Goal: Task Accomplishment & Management: Complete application form

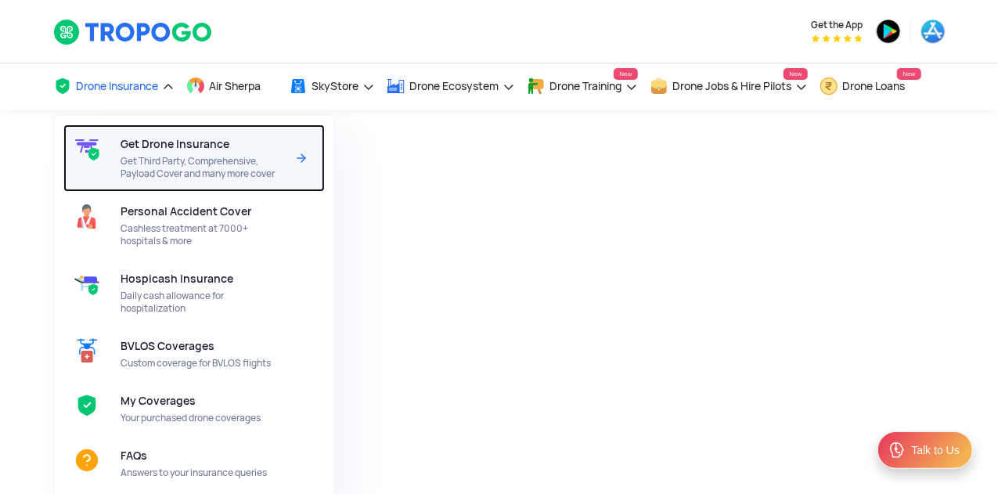
click at [200, 179] on span "Get Third Party, Comprehensive, Payload Cover and many more cover" at bounding box center [202, 167] width 165 height 25
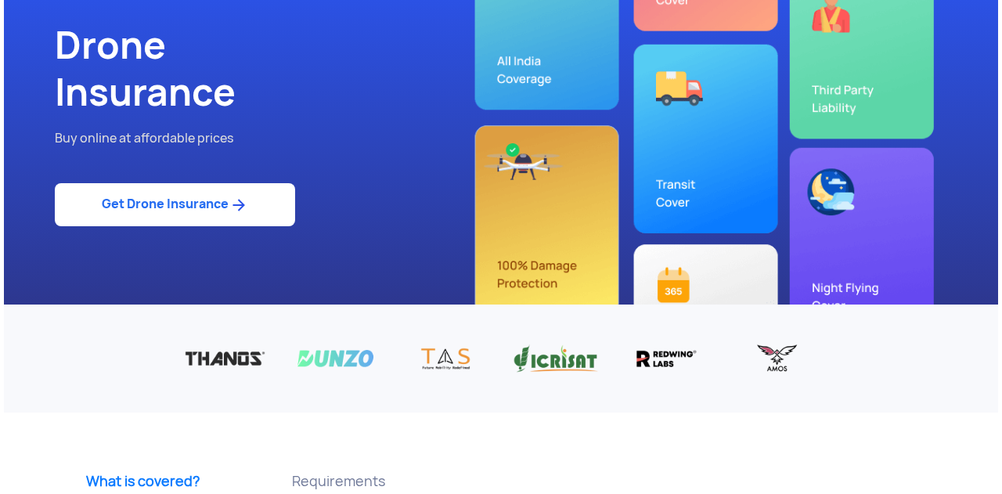
scroll to position [20, 0]
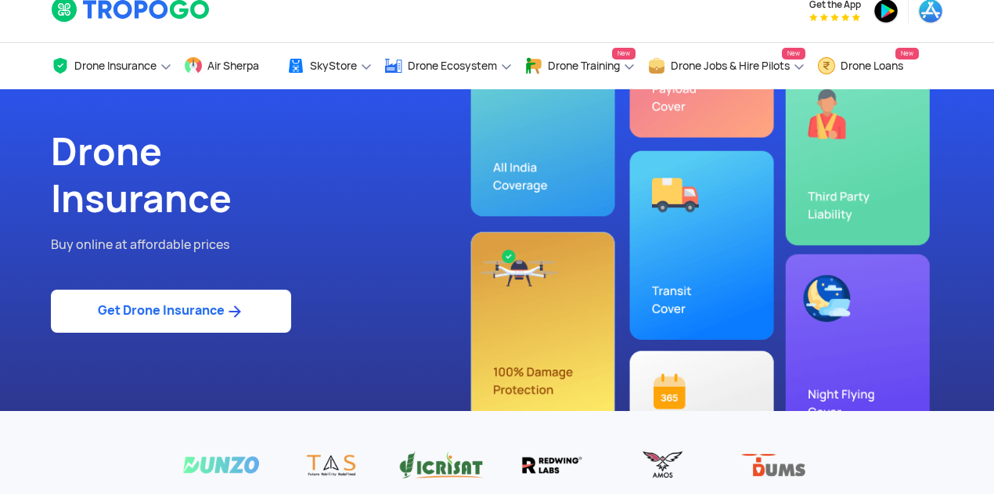
click at [216, 309] on link "Get Drone Insurance" at bounding box center [171, 311] width 240 height 43
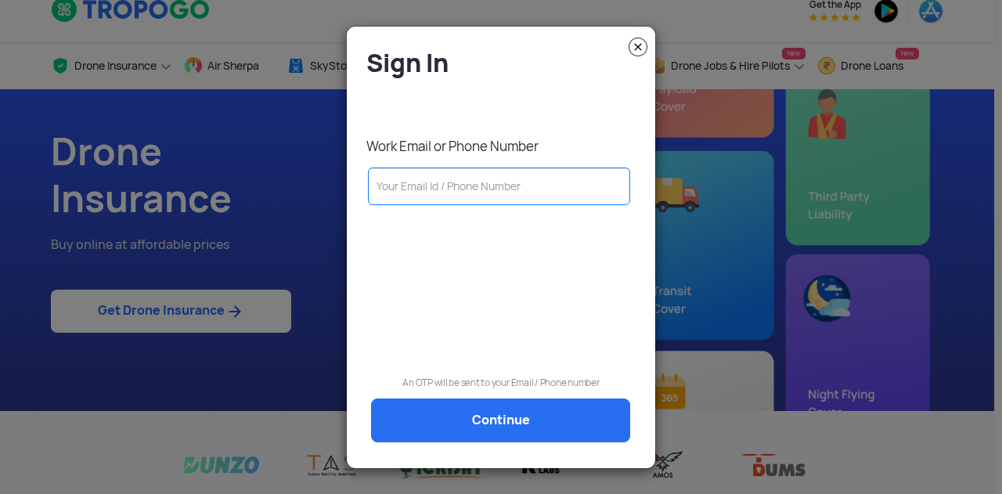
click at [466, 200] on input "text" at bounding box center [499, 186] width 262 height 38
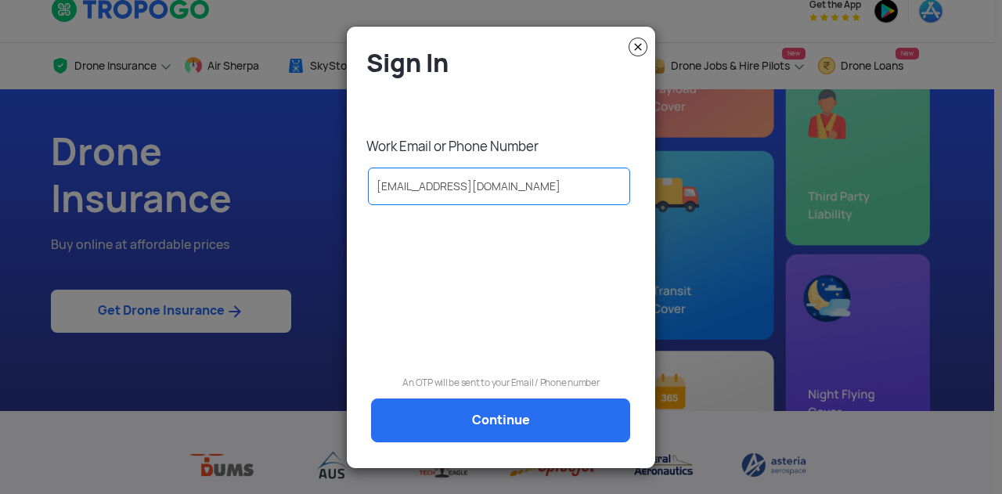
type input "krupa.sagar@redwinglab.in"
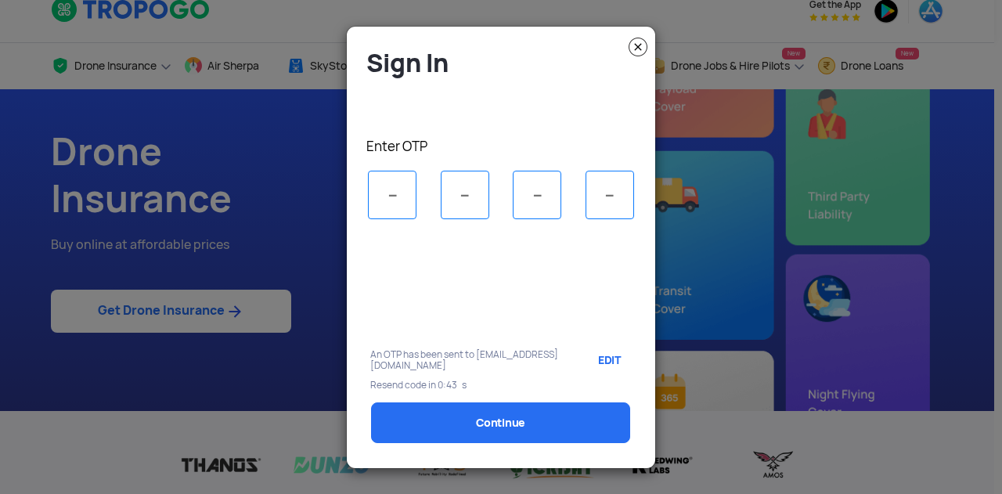
click at [609, 352] on link "EDIT" at bounding box center [607, 359] width 48 height 39
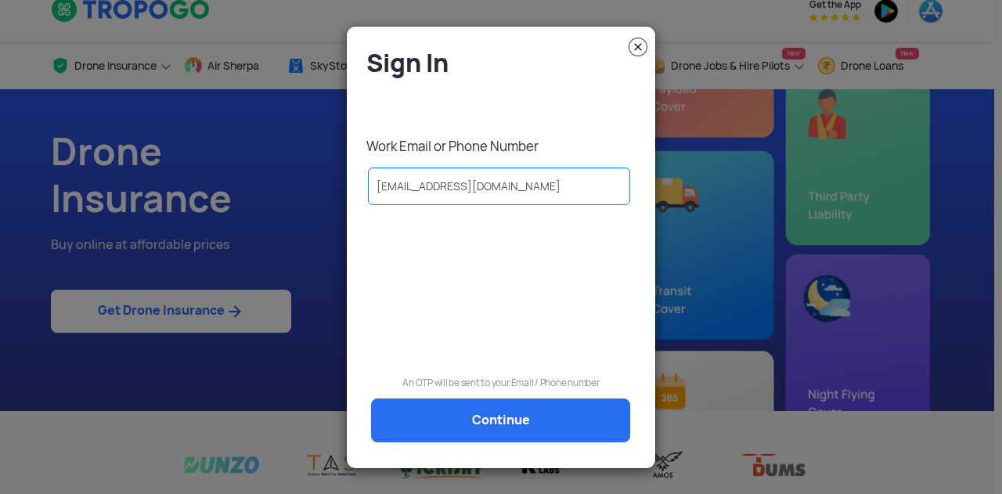
click at [498, 188] on input "krupa.sagar@redwinglab.in" at bounding box center [499, 186] width 262 height 38
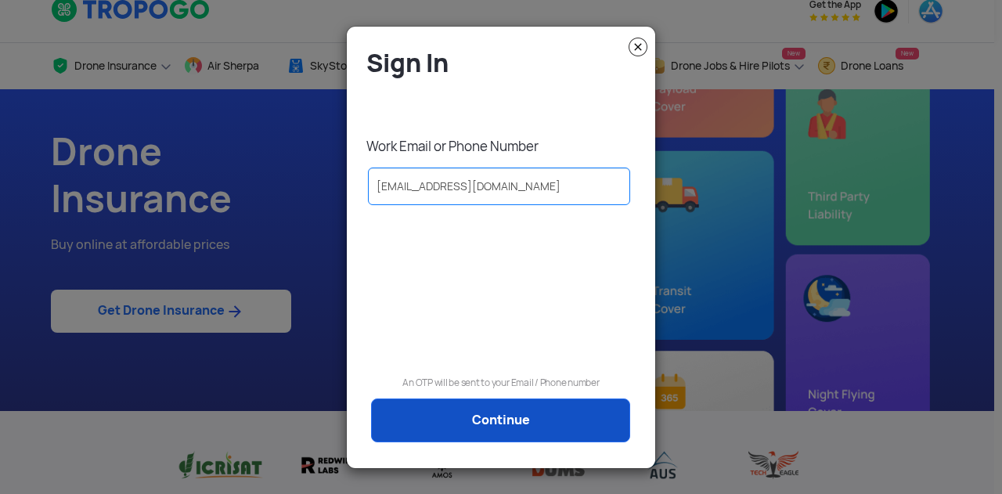
type input "krupa.sagar@redwinglabs.in"
click at [479, 423] on link "Continue" at bounding box center [500, 420] width 259 height 44
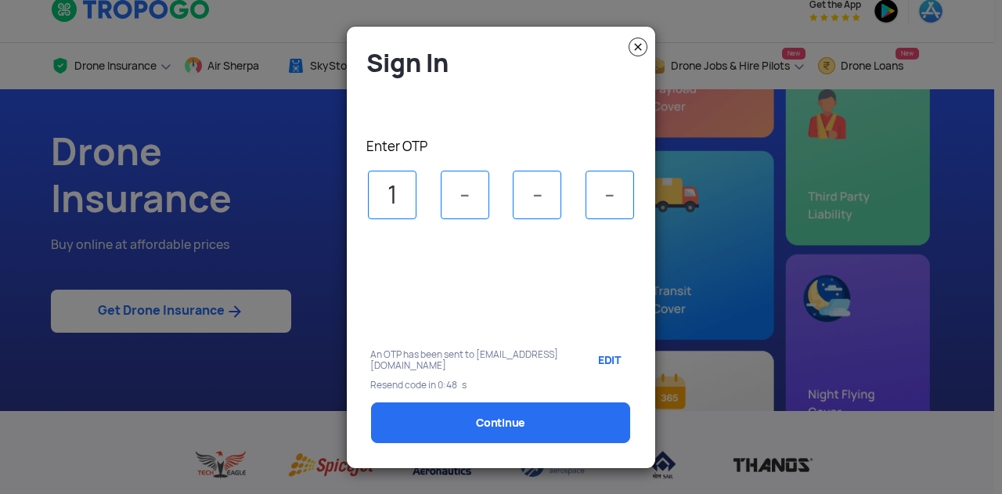
type input "1"
type input "8"
type input "6"
type input "4"
select select "1000000"
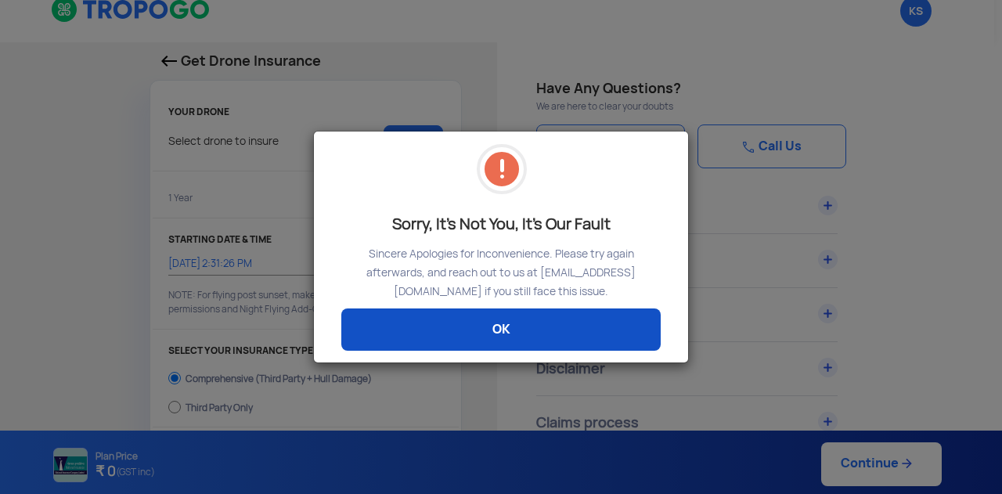
click at [523, 334] on link "OK" at bounding box center [500, 329] width 319 height 42
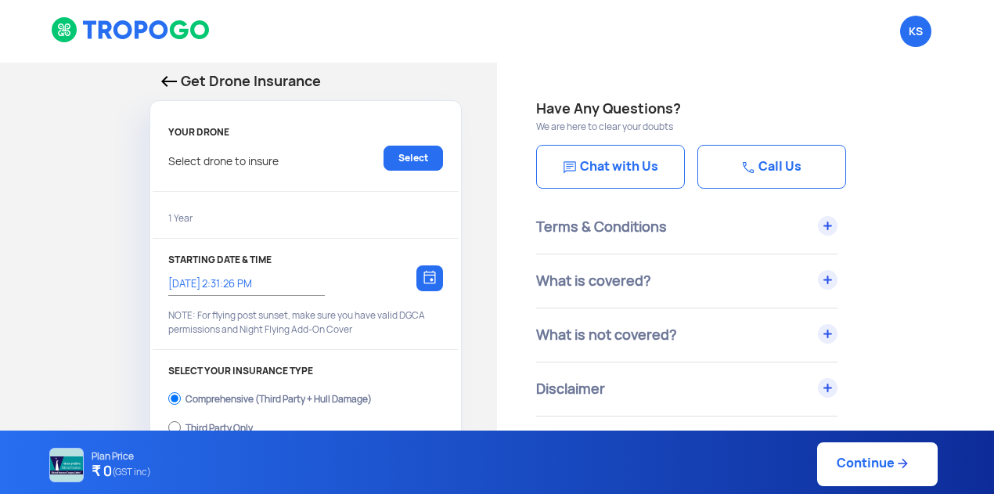
click at [170, 78] on img at bounding box center [169, 81] width 16 height 11
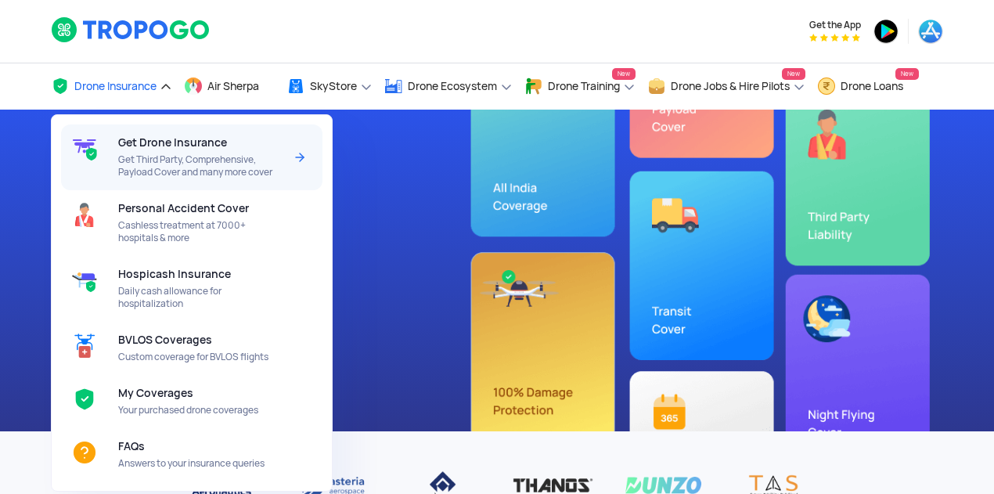
click at [150, 184] on div "Get Drone Insurance Get Third Party, Comprehensive, Payload Cover and many more…" at bounding box center [203, 157] width 171 height 66
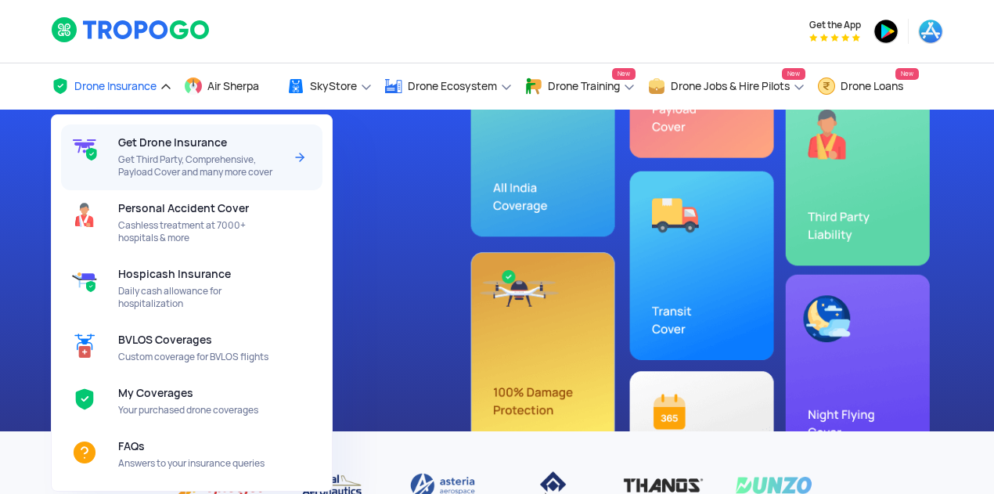
click at [164, 139] on span "Get Drone Insurance" at bounding box center [172, 142] width 109 height 13
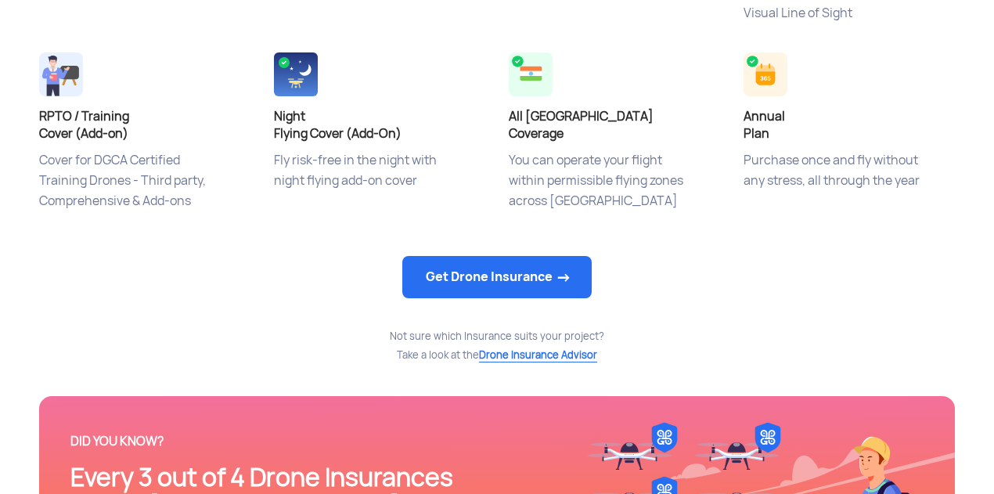
scroll to position [808, 0]
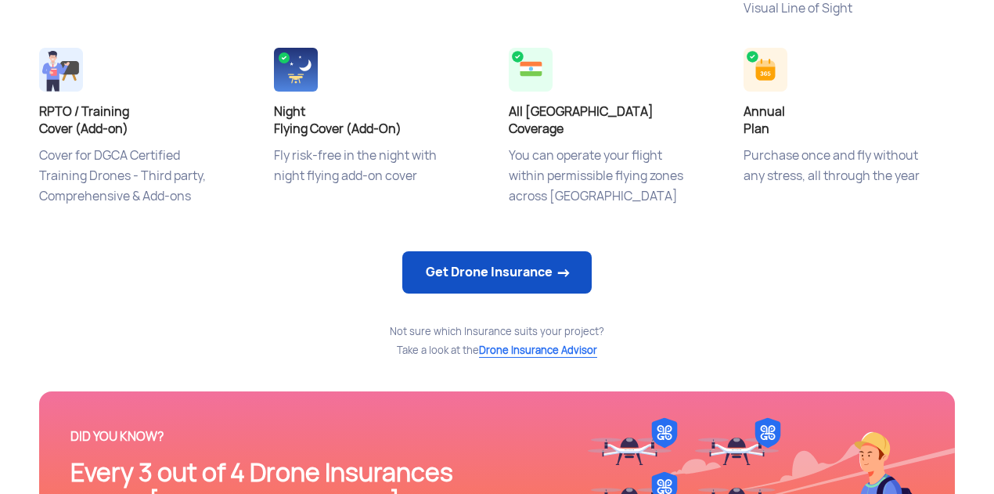
click at [537, 268] on link "Get Drone Insurance" at bounding box center [496, 272] width 189 height 42
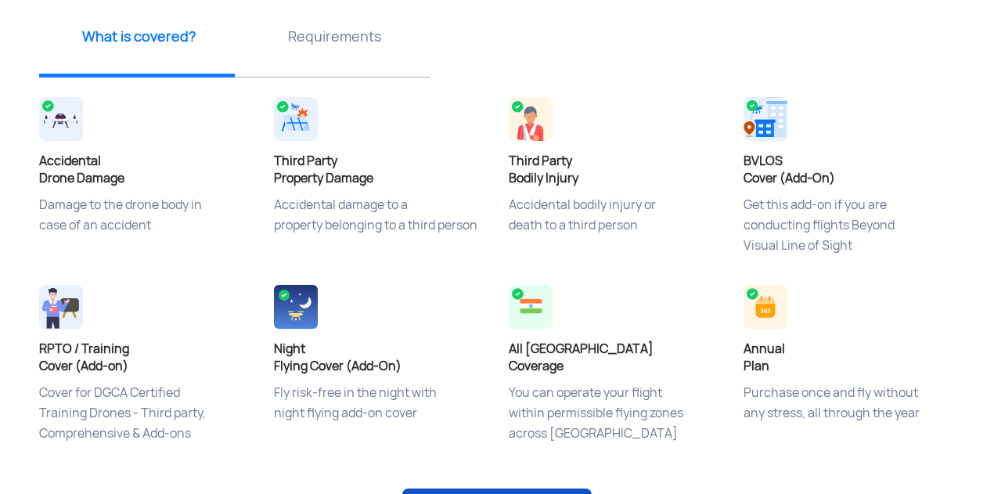
select select "1000000"
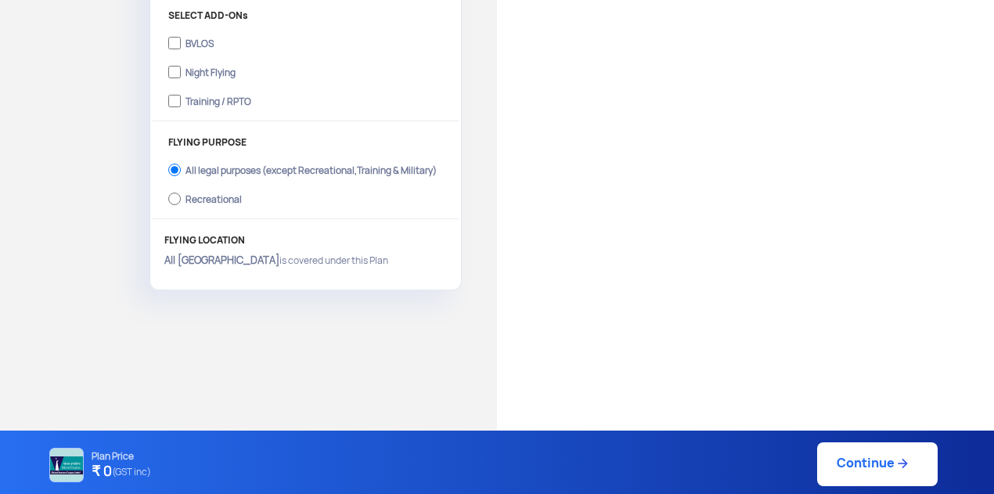
type input "[DATE] 2:42:00 PM"
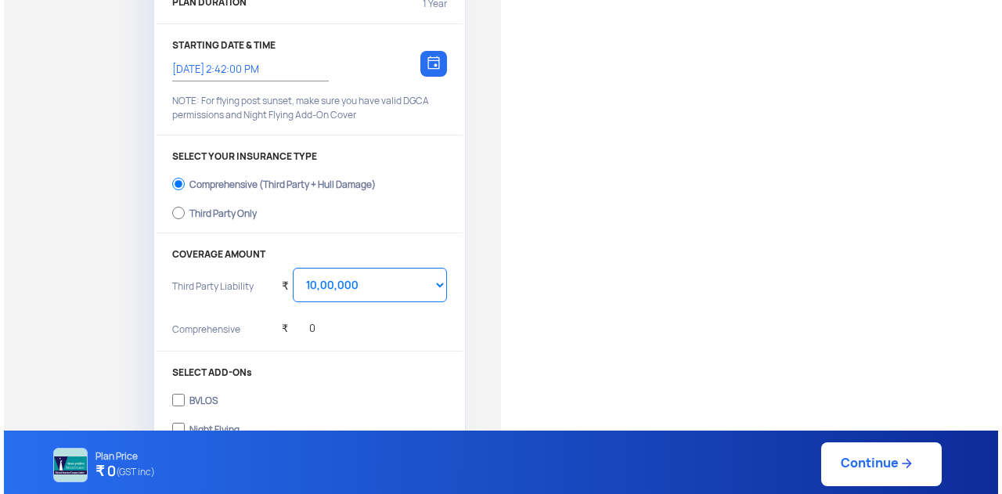
scroll to position [0, 0]
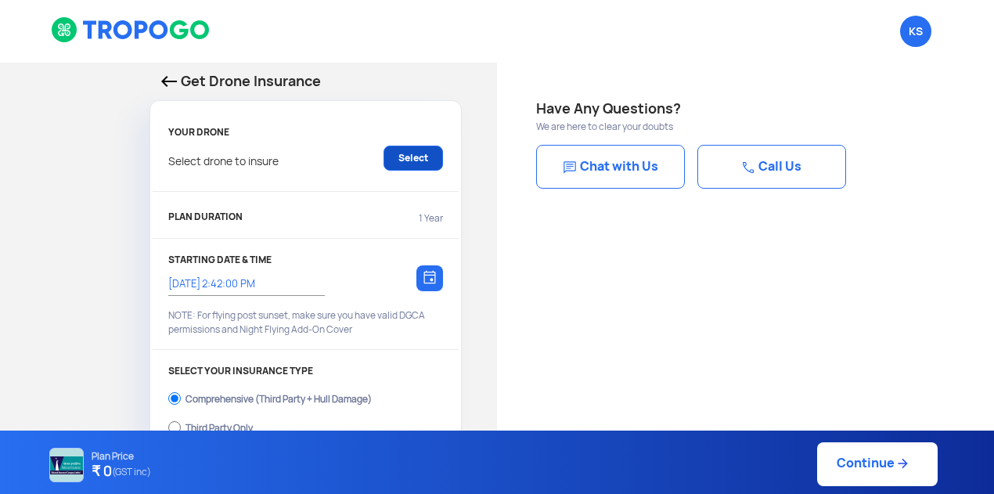
click at [407, 160] on link "Select" at bounding box center [412, 158] width 59 height 25
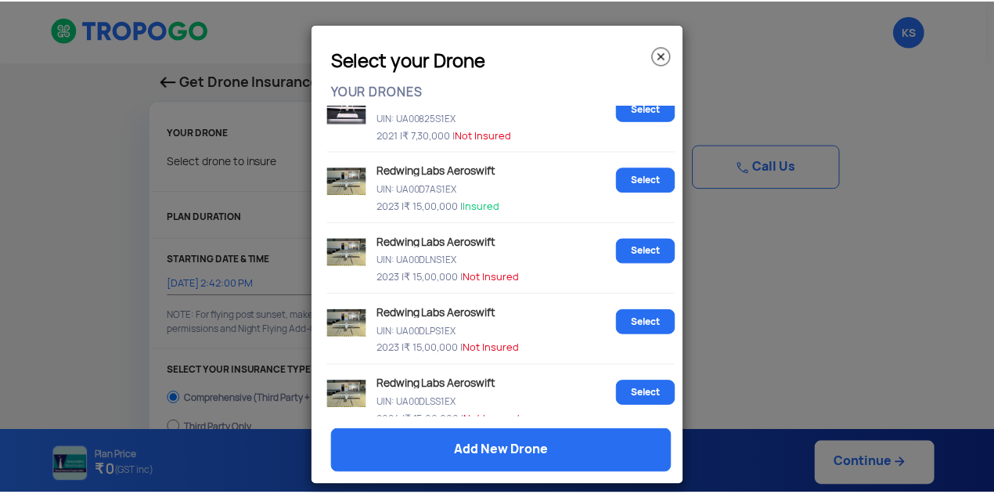
scroll to position [407, 0]
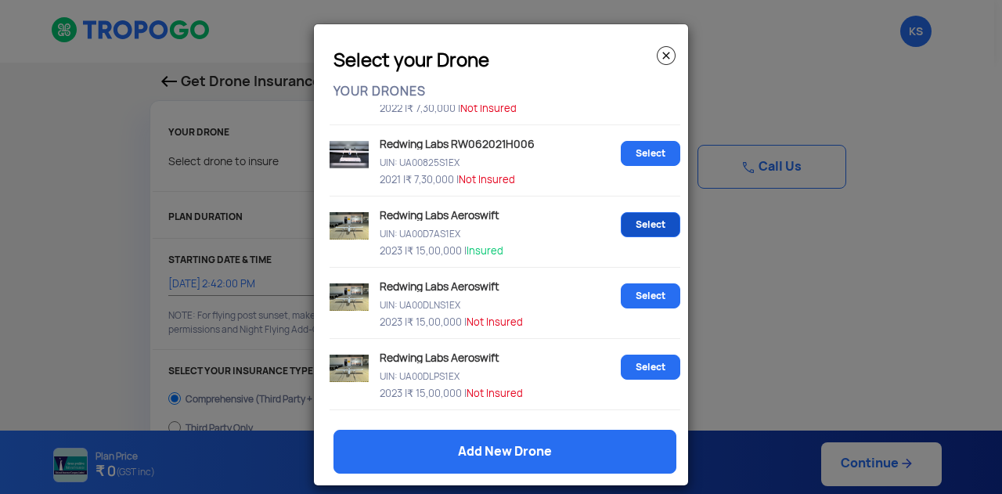
click at [620, 221] on link "Select" at bounding box center [649, 224] width 59 height 25
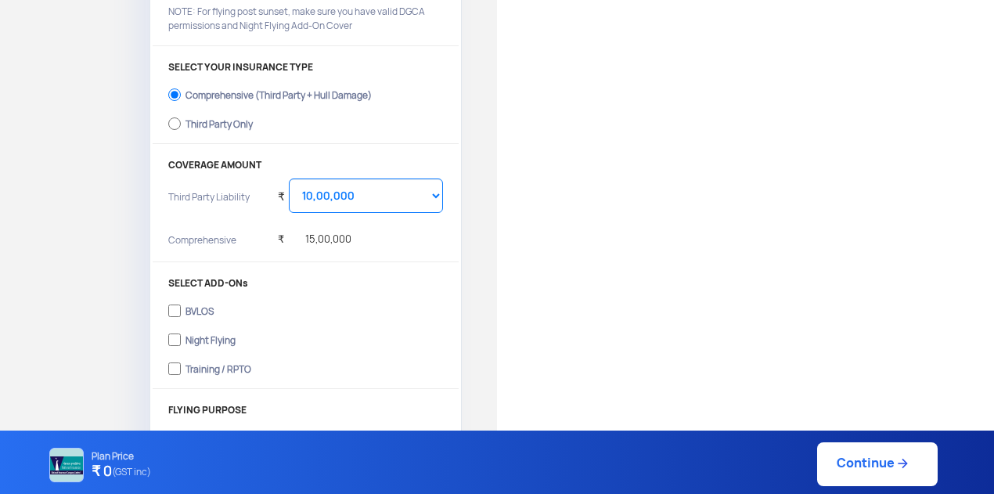
scroll to position [0, 0]
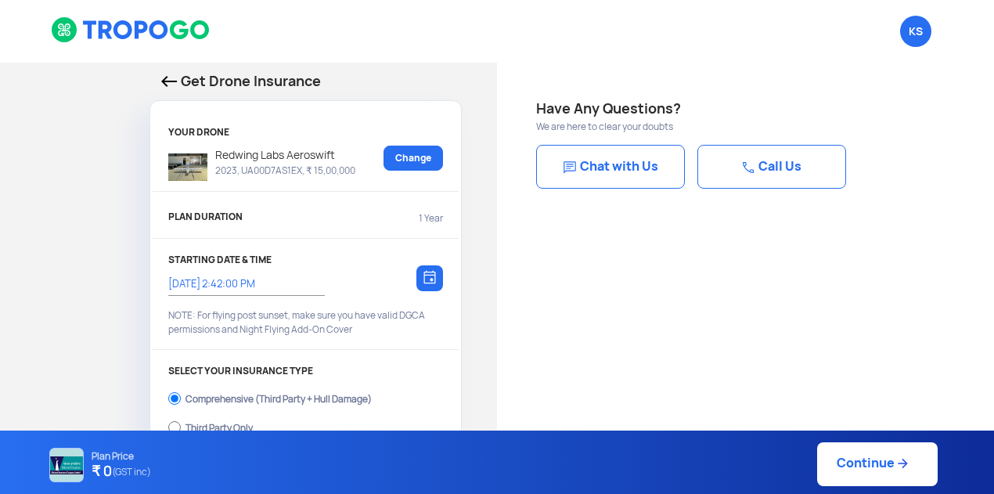
click at [167, 84] on img at bounding box center [169, 81] width 16 height 11
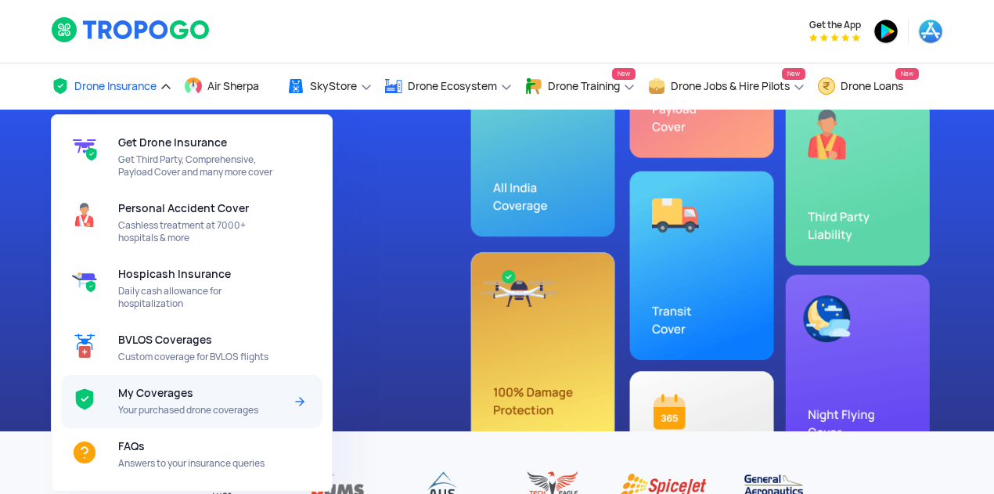
click at [164, 389] on span "My Coverages" at bounding box center [155, 393] width 75 height 13
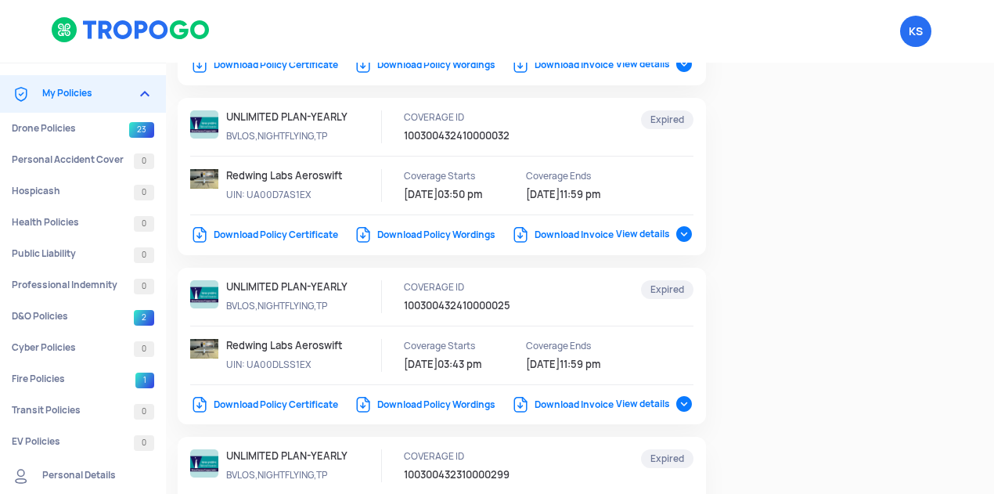
scroll to position [103, 0]
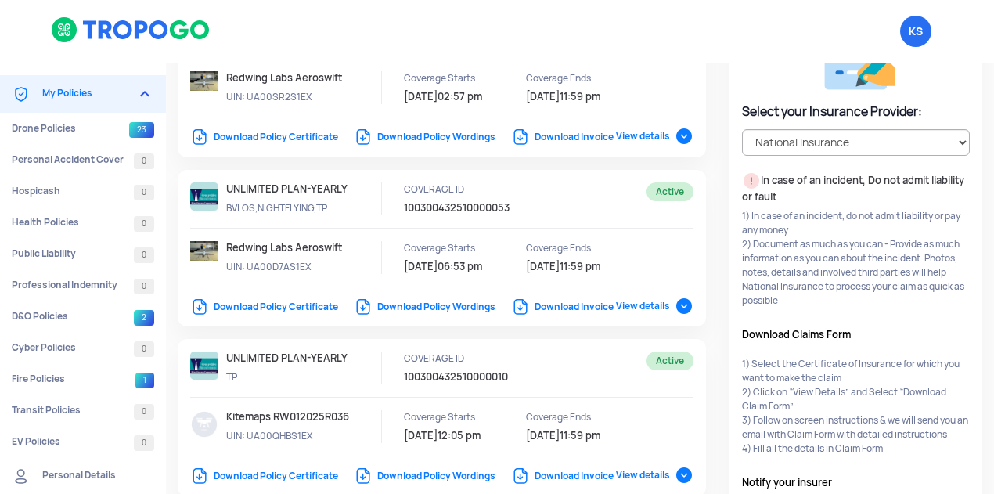
click at [455, 313] on link "Download Policy Wordings" at bounding box center [425, 306] width 142 height 13
click at [267, 313] on link "Download Policy Certificate" at bounding box center [264, 306] width 148 height 13
click at [554, 313] on link "Download Invoice" at bounding box center [562, 306] width 103 height 13
click at [672, 312] on span "View details" at bounding box center [654, 306] width 77 height 13
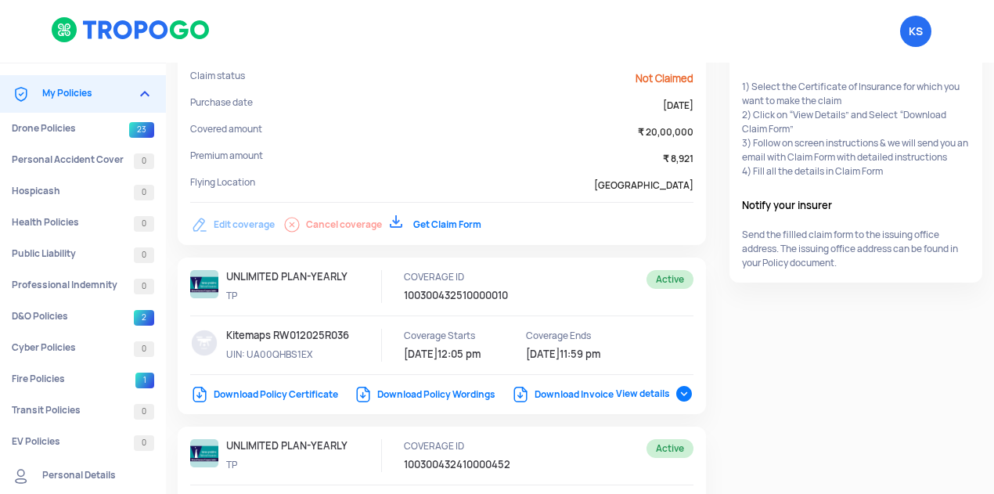
scroll to position [265, 0]
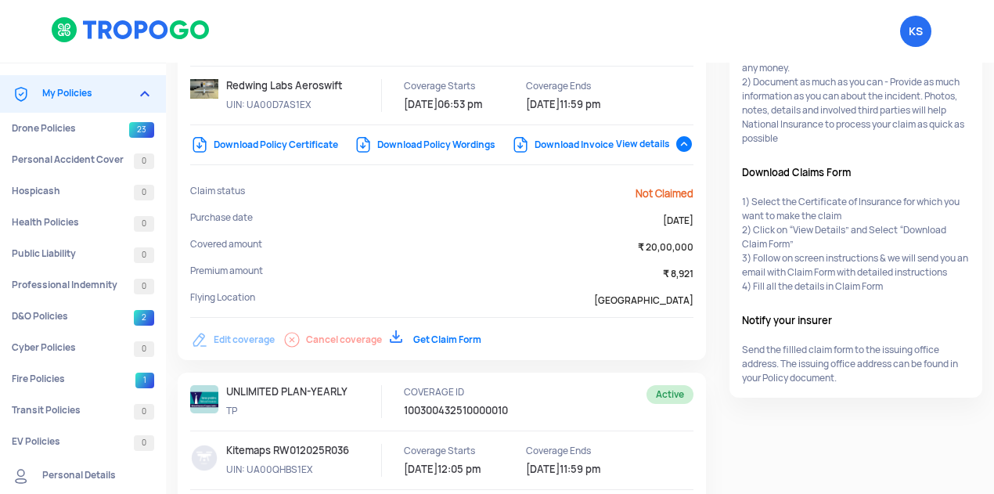
click at [685, 150] on span "View details" at bounding box center [654, 144] width 77 height 13
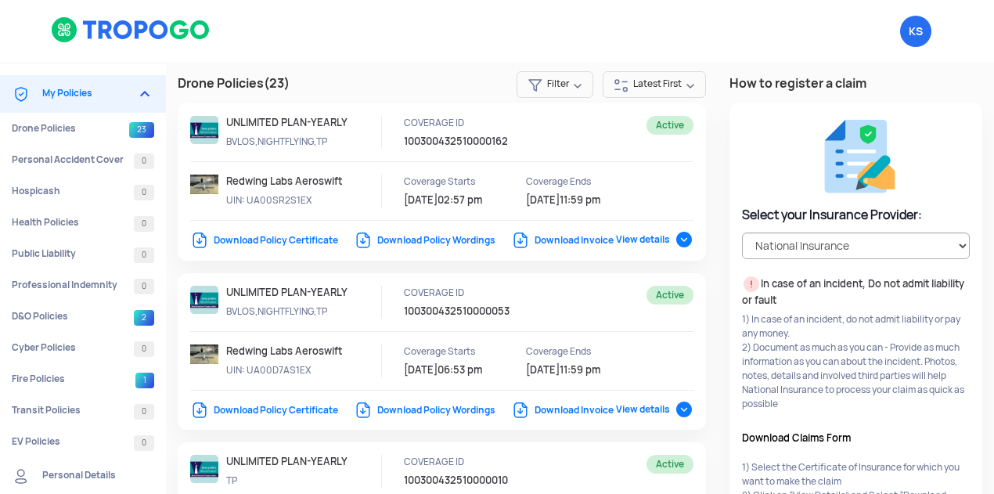
scroll to position [160, 0]
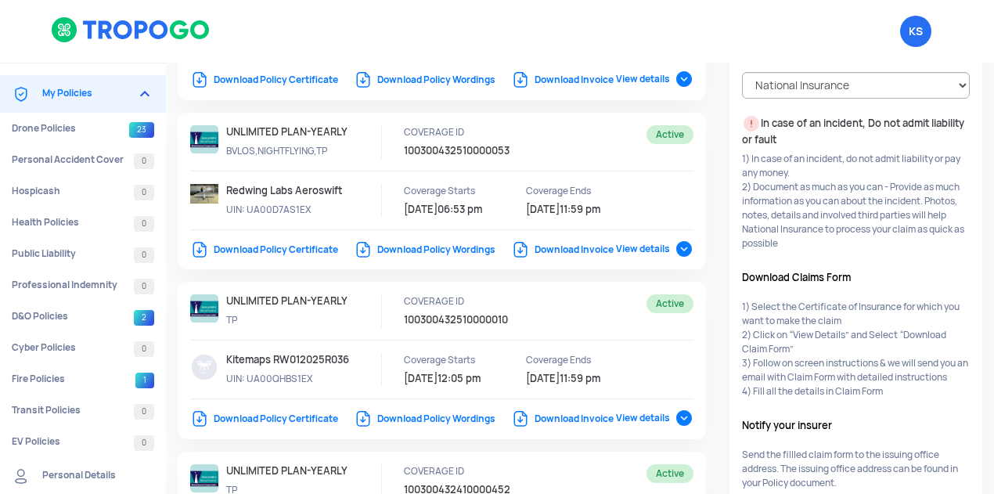
click at [682, 255] on span "View details" at bounding box center [654, 249] width 77 height 13
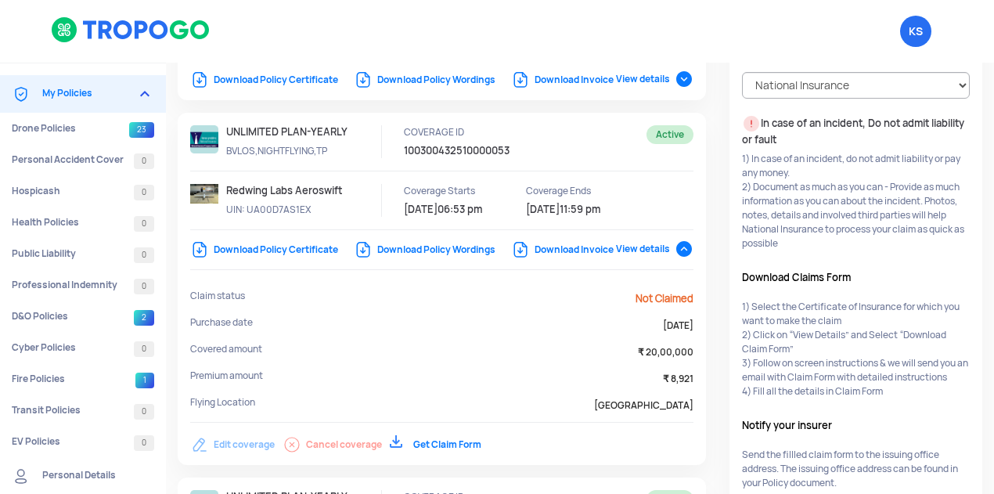
click at [682, 255] on span "View details" at bounding box center [654, 249] width 77 height 13
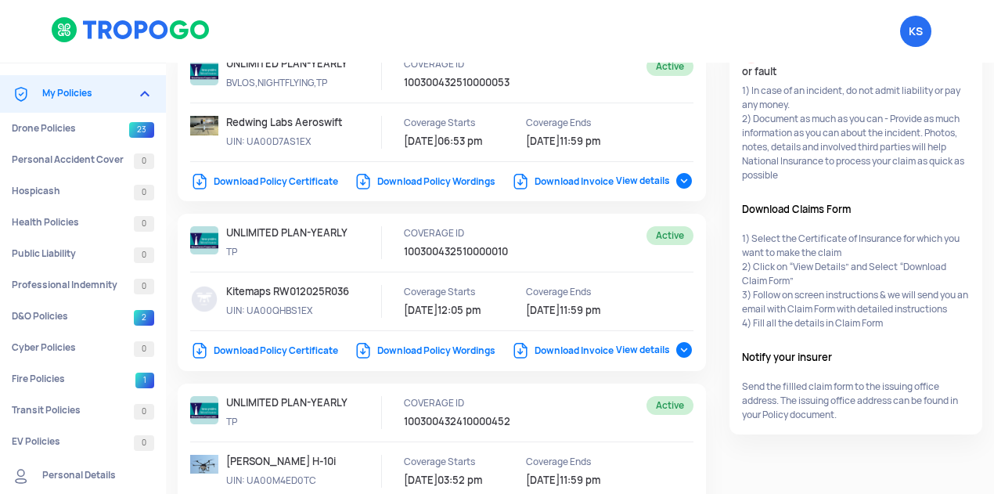
scroll to position [1192, 0]
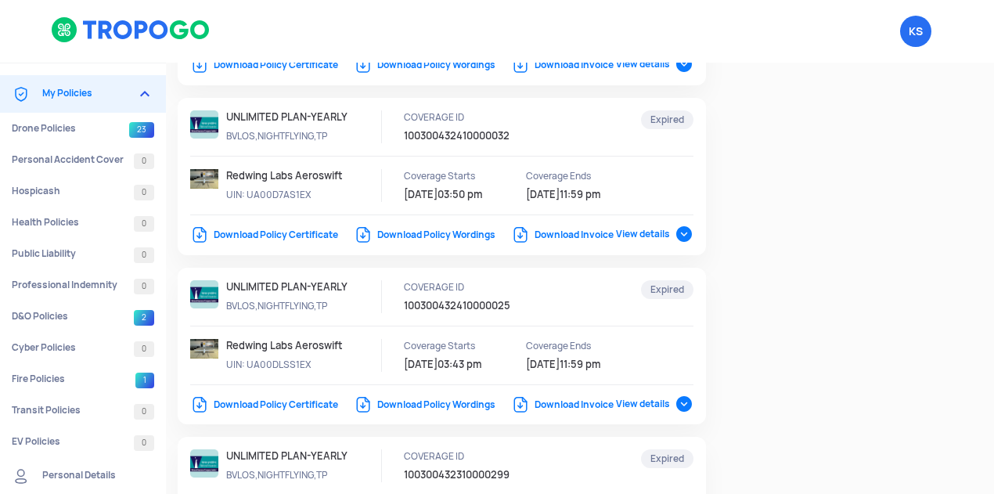
click at [573, 241] on link "Download Invoice" at bounding box center [562, 234] width 103 height 13
click at [446, 241] on link "Download Policy Wordings" at bounding box center [425, 234] width 142 height 13
click at [300, 241] on link "Download Policy Certificate" at bounding box center [264, 234] width 148 height 13
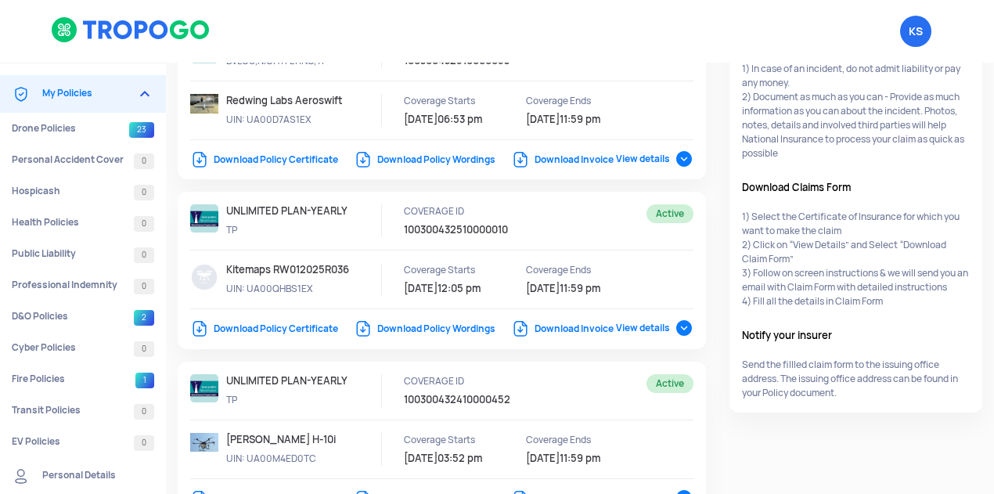
scroll to position [0, 0]
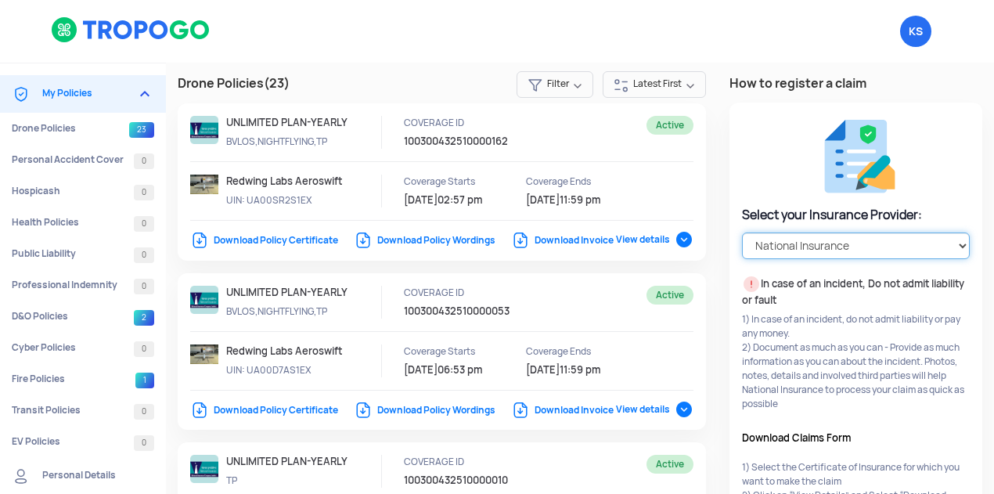
click at [876, 246] on select "Select your Insurance Provider HDFC ERGO TATA AIG ICICI Lombard National Insura…" at bounding box center [856, 245] width 228 height 27
click at [742, 232] on select "Select your Insurance Provider HDFC ERGO TATA AIG ICICI Lombard National Insura…" at bounding box center [856, 245] width 228 height 27
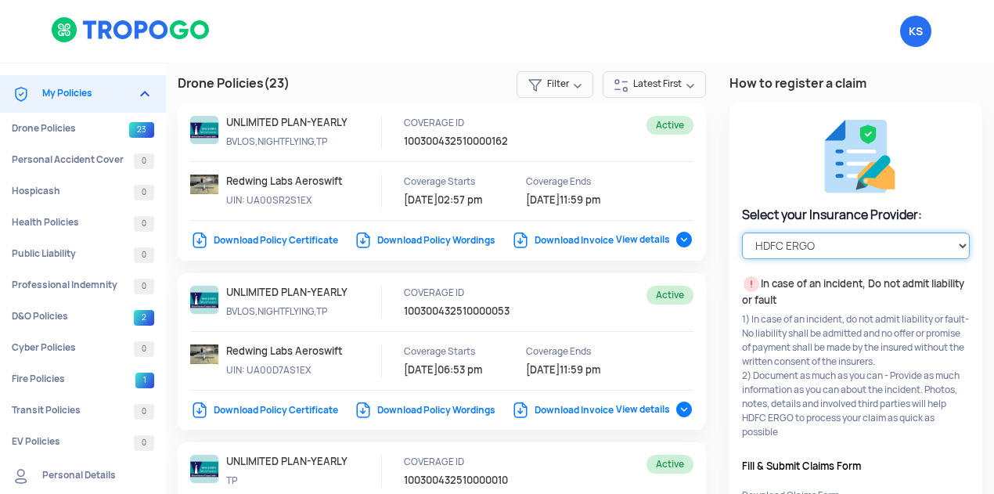
click at [881, 232] on select "Select your Insurance Provider HDFC ERGO TATA AIG ICICI Lombard National Insura…" at bounding box center [856, 245] width 228 height 27
select select "National Insurance"
click at [742, 232] on select "Select your Insurance Provider HDFC ERGO TATA AIG ICICI Lombard National Insura…" at bounding box center [856, 245] width 228 height 27
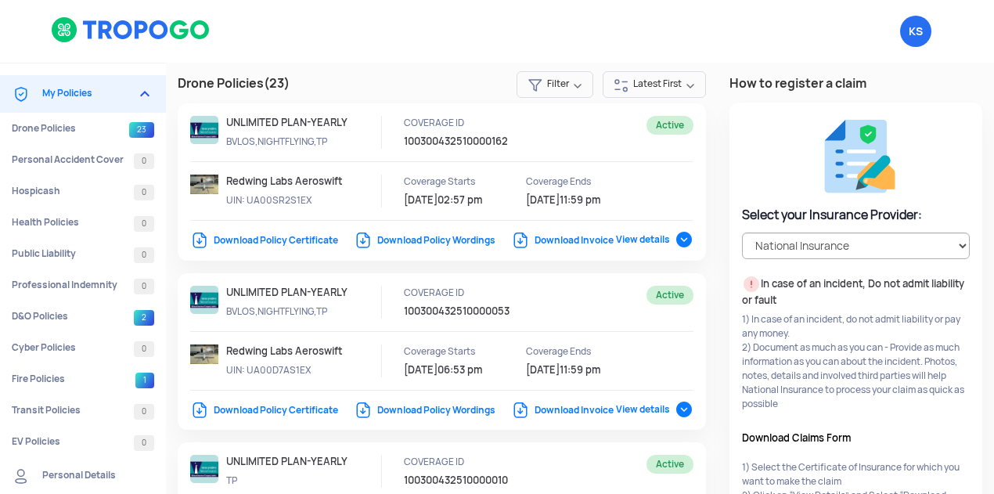
click at [322, 318] on p "BVLOS,NIGHTFLYING,TP" at bounding box center [296, 311] width 141 height 14
click at [299, 300] on p "UNLIMITED PLAN-YEARLY" at bounding box center [296, 293] width 141 height 14
click at [260, 358] on p "Redwing Labs Aeroswift" at bounding box center [296, 351] width 141 height 14
click at [688, 415] on span "View details" at bounding box center [654, 409] width 77 height 13
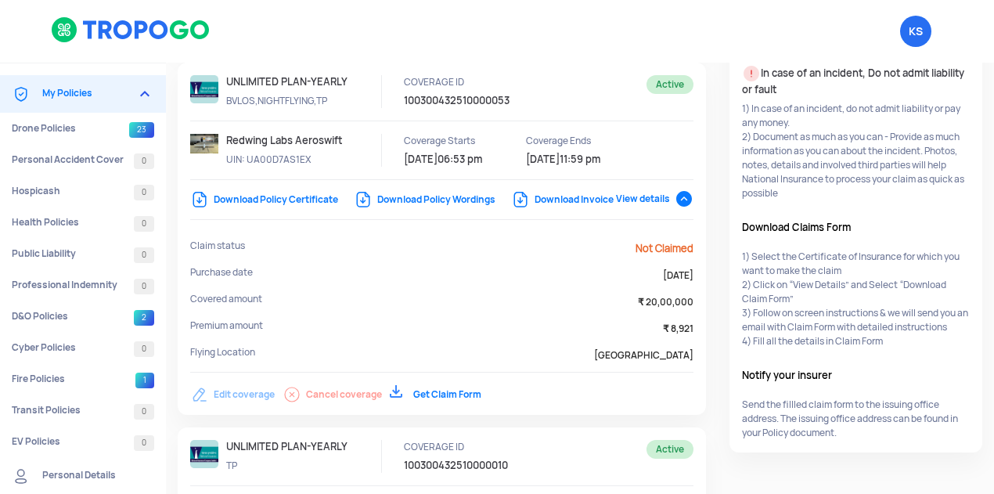
scroll to position [211, 0]
click at [459, 400] on link "Get Claim Form" at bounding box center [436, 393] width 92 height 13
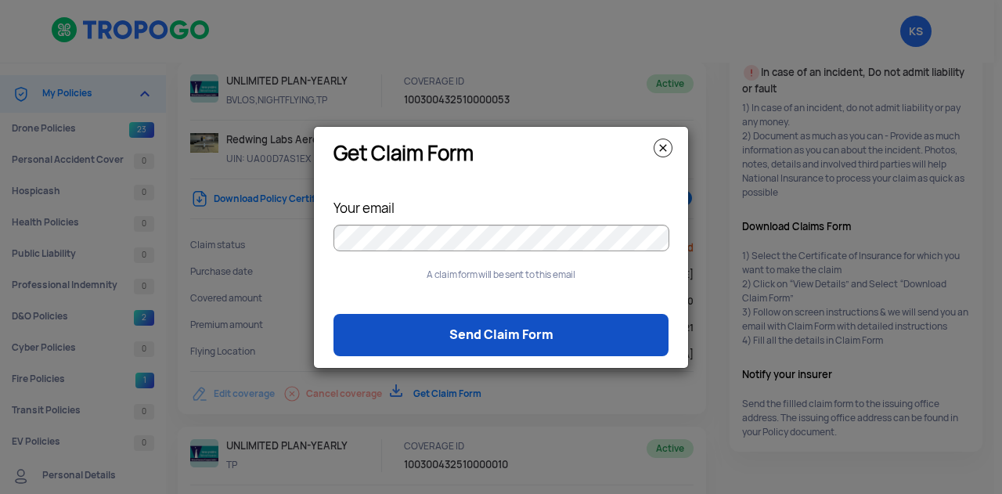
click at [520, 336] on link "Send Claim Form" at bounding box center [500, 335] width 335 height 42
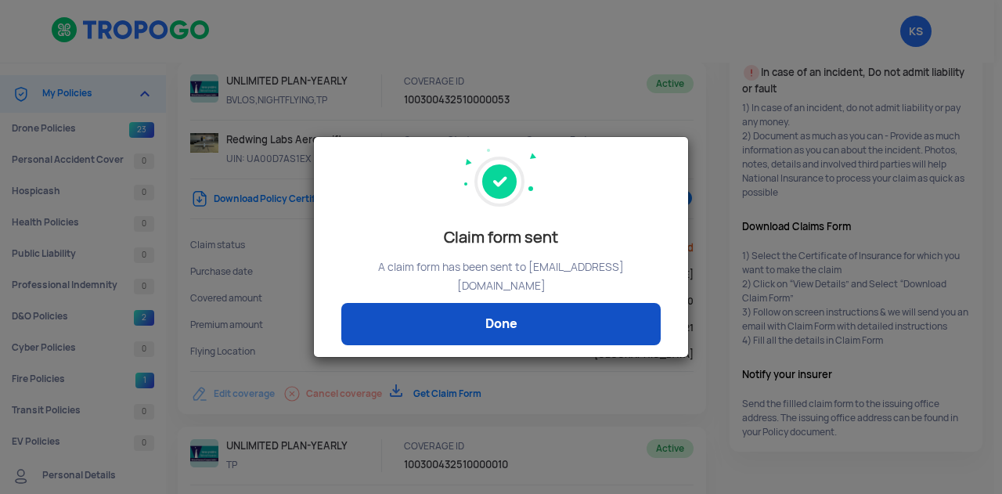
click at [540, 315] on link "Done" at bounding box center [500, 324] width 319 height 42
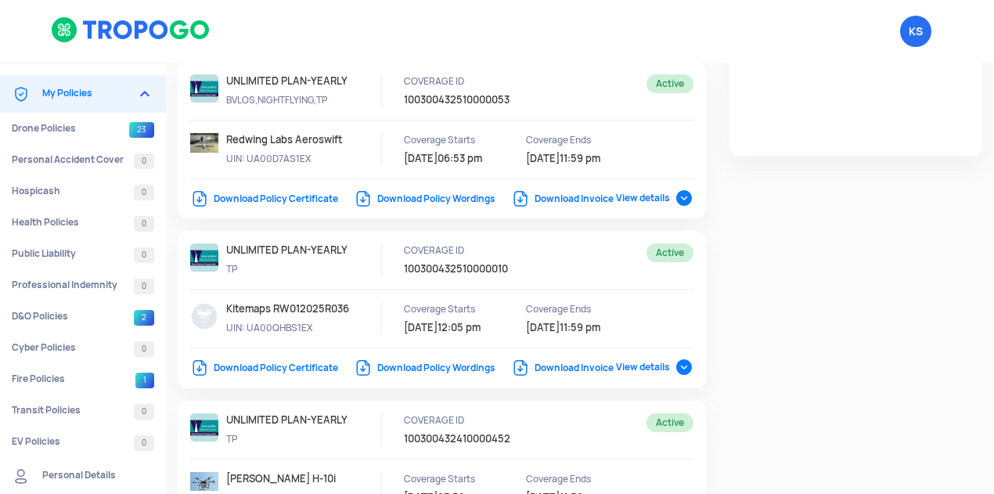
select select "National Insurance"
